Goal: Task Accomplishment & Management: Manage account settings

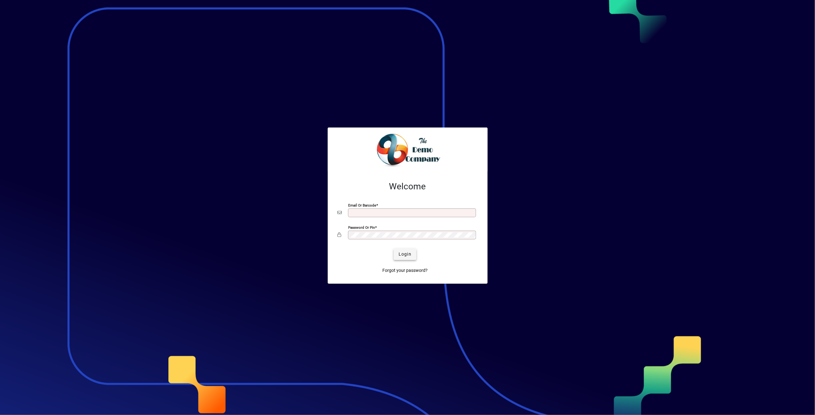
type input "**********"
click at [411, 253] on span "Login" at bounding box center [405, 254] width 13 height 7
